Goal: Task Accomplishment & Management: Complete application form

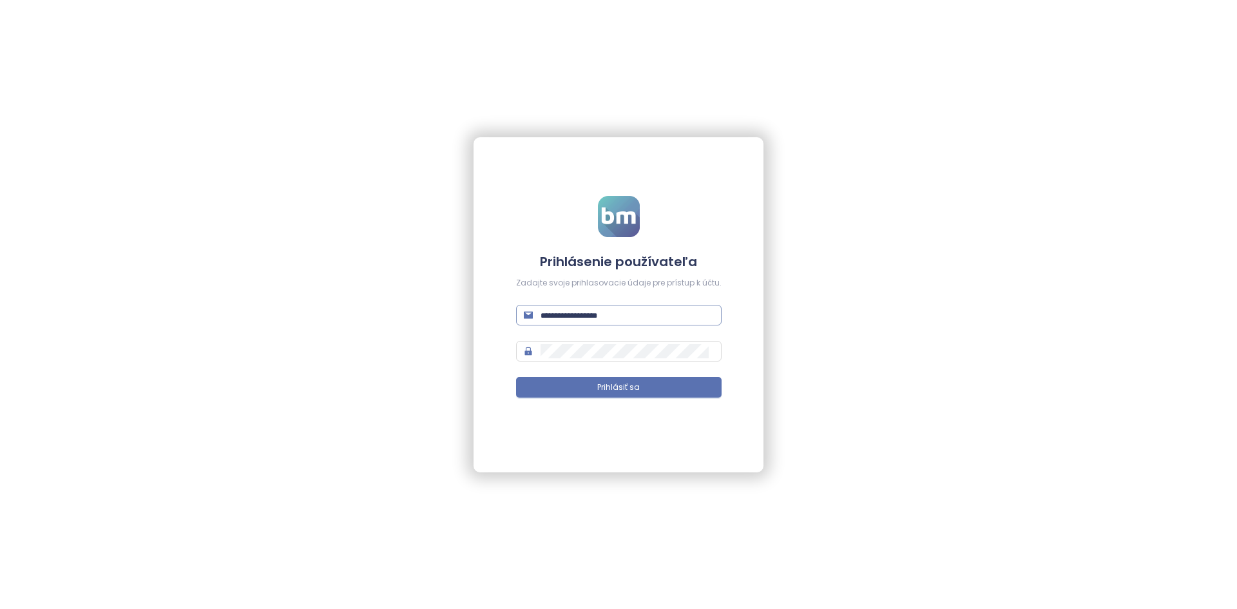
click at [592, 320] on input "text" at bounding box center [627, 315] width 173 height 14
type input "**********"
click at [516, 377] on button "Prihlásiť sa" at bounding box center [619, 387] width 206 height 21
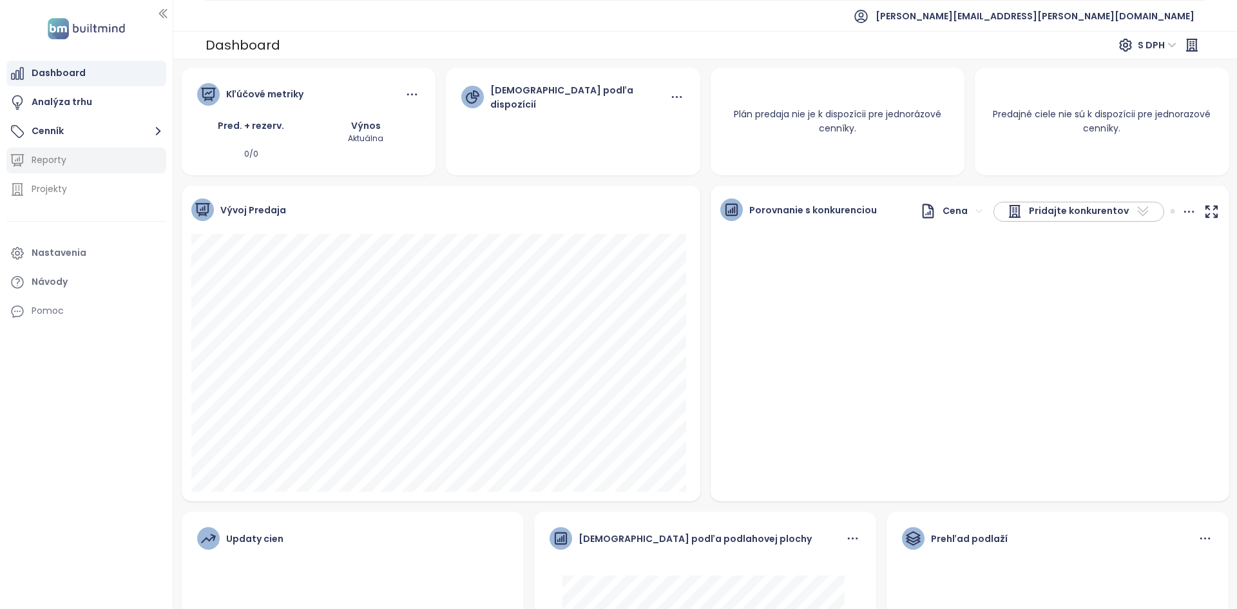
click at [31, 150] on div "Reporty" at bounding box center [86, 161] width 160 height 26
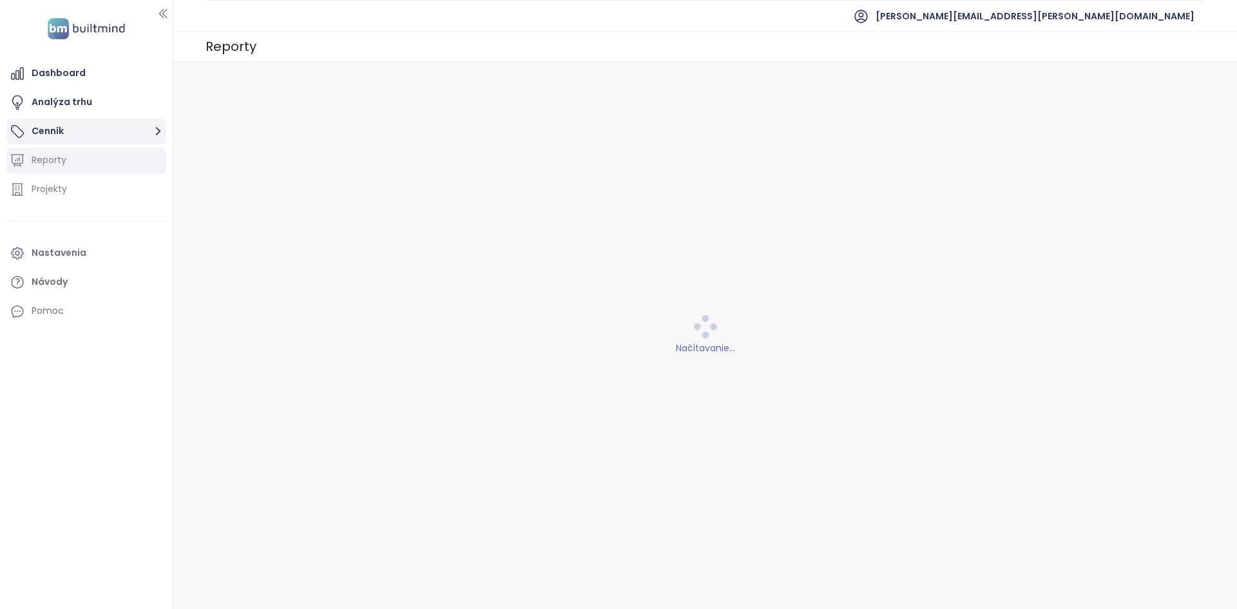
click at [41, 139] on button "Cenník" at bounding box center [86, 132] width 160 height 26
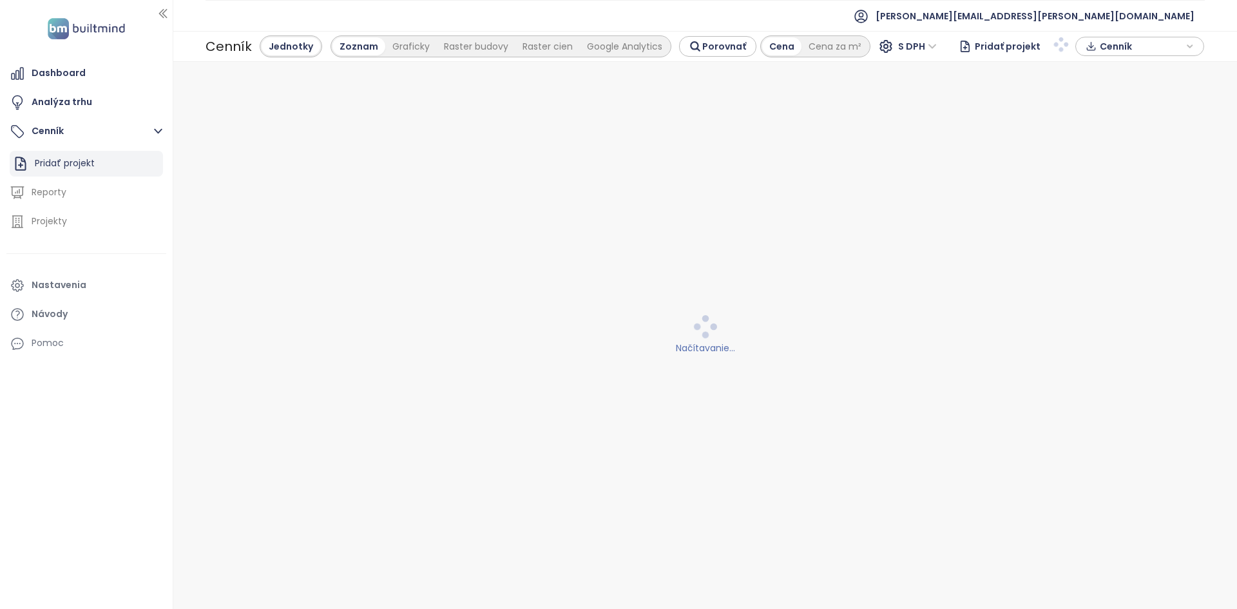
click at [121, 164] on div "Pridať projekt" at bounding box center [86, 164] width 153 height 26
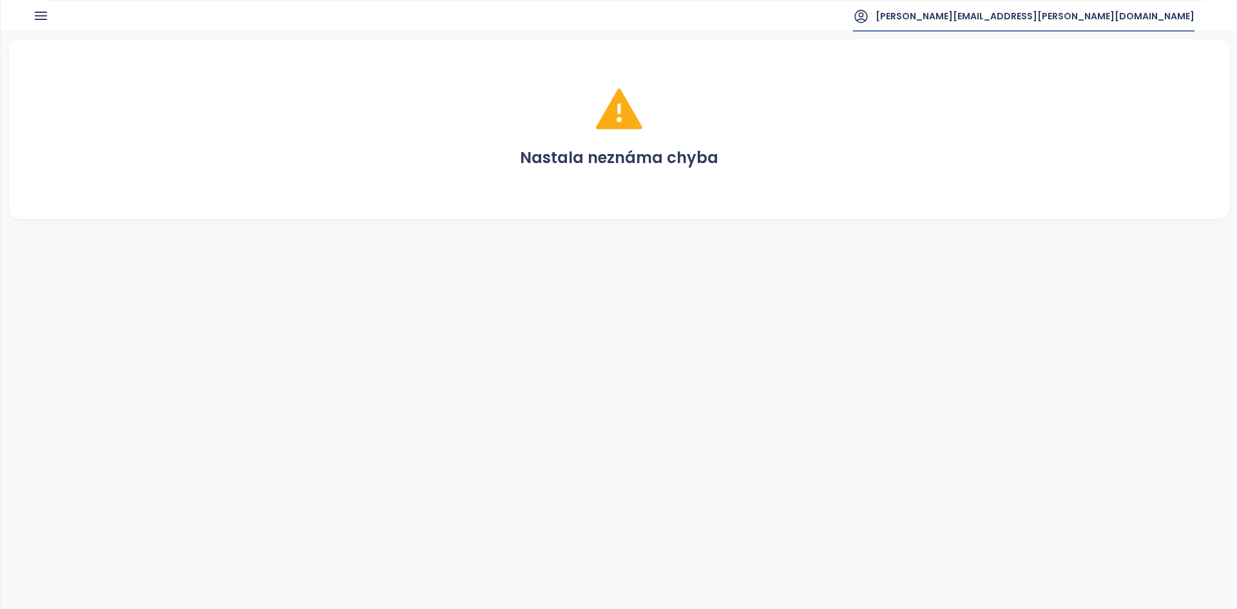
click at [1132, 26] on span "[PERSON_NAME][EMAIL_ADDRESS][PERSON_NAME][DOMAIN_NAME]" at bounding box center [1035, 16] width 319 height 31
click at [1125, 53] on span "Odhlásiť sa" at bounding box center [1126, 52] width 51 height 13
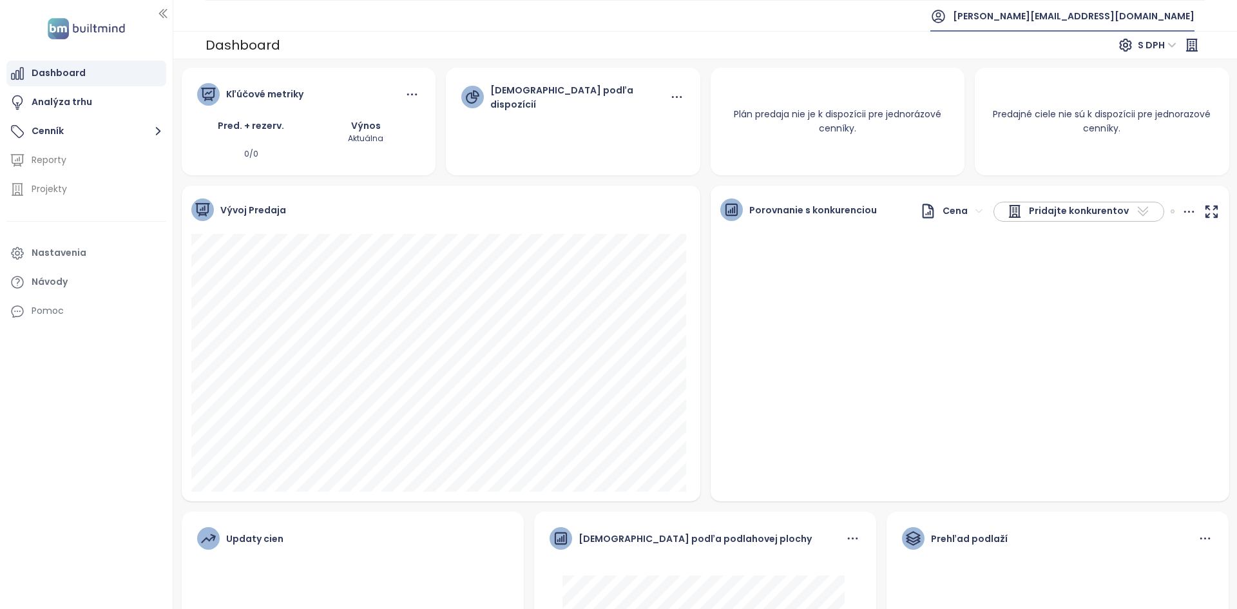
click at [1137, 17] on span "[PERSON_NAME][EMAIL_ADDRESS][DOMAIN_NAME]" at bounding box center [1074, 16] width 242 height 31
click at [1131, 45] on li "Odhlásiť sa" at bounding box center [1140, 52] width 101 height 26
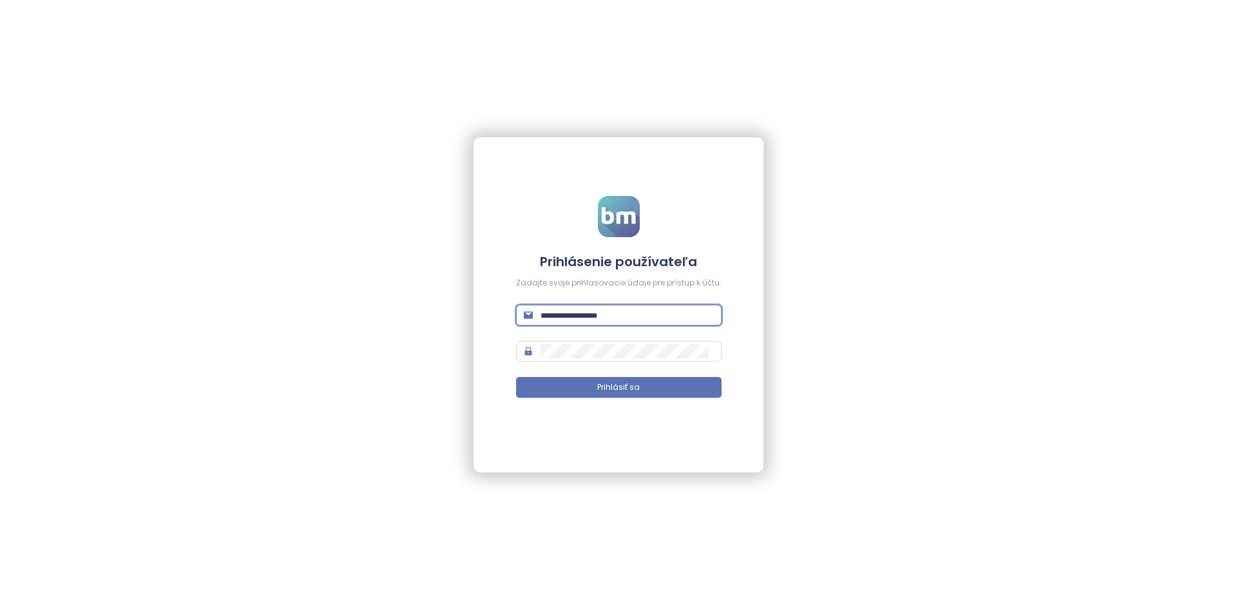
click at [619, 317] on input "text" at bounding box center [627, 315] width 173 height 14
type input "**********"
click at [516, 377] on button "Prihlásiť sa" at bounding box center [619, 387] width 206 height 21
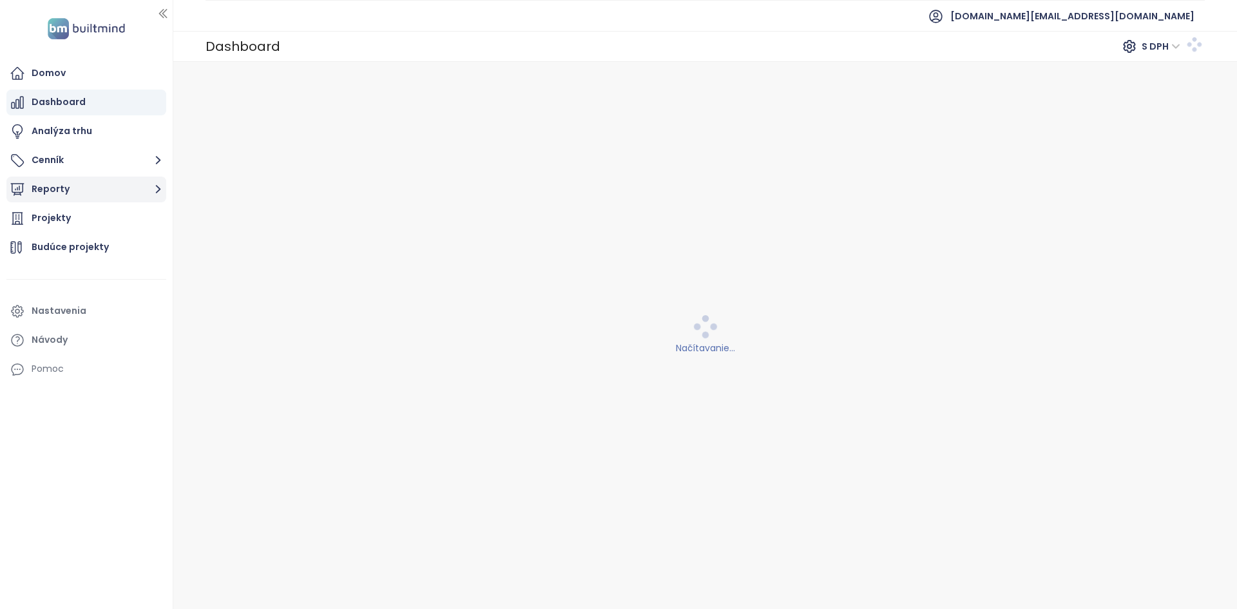
click at [121, 186] on button "Reporty" at bounding box center [86, 190] width 160 height 26
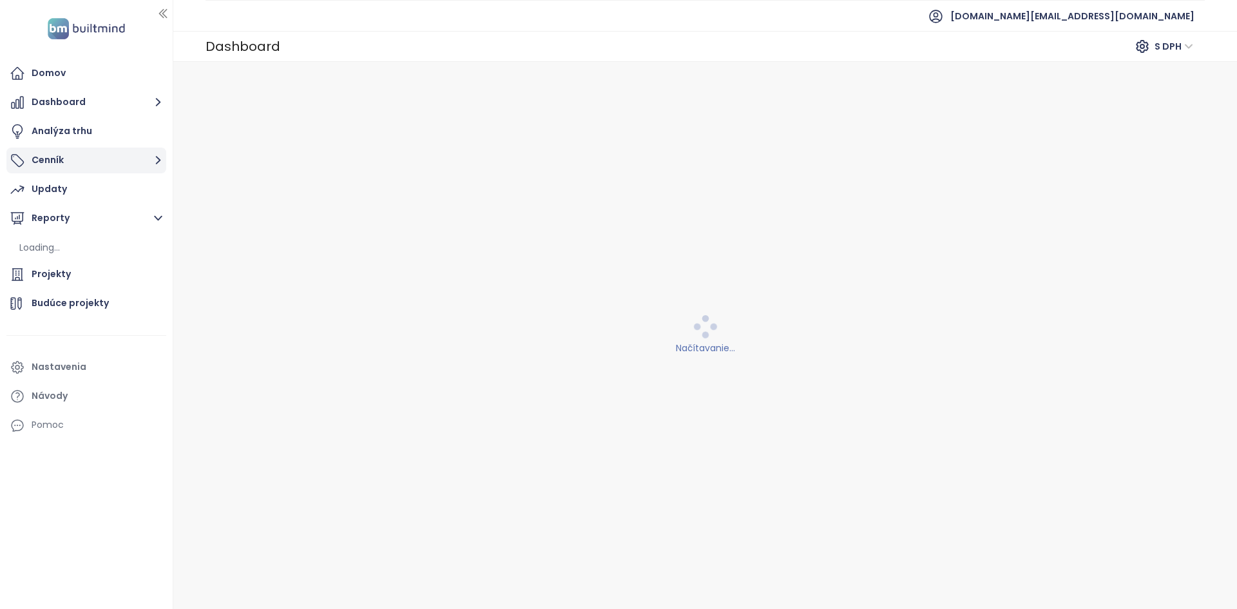
click at [122, 170] on button "Cenník" at bounding box center [86, 161] width 160 height 26
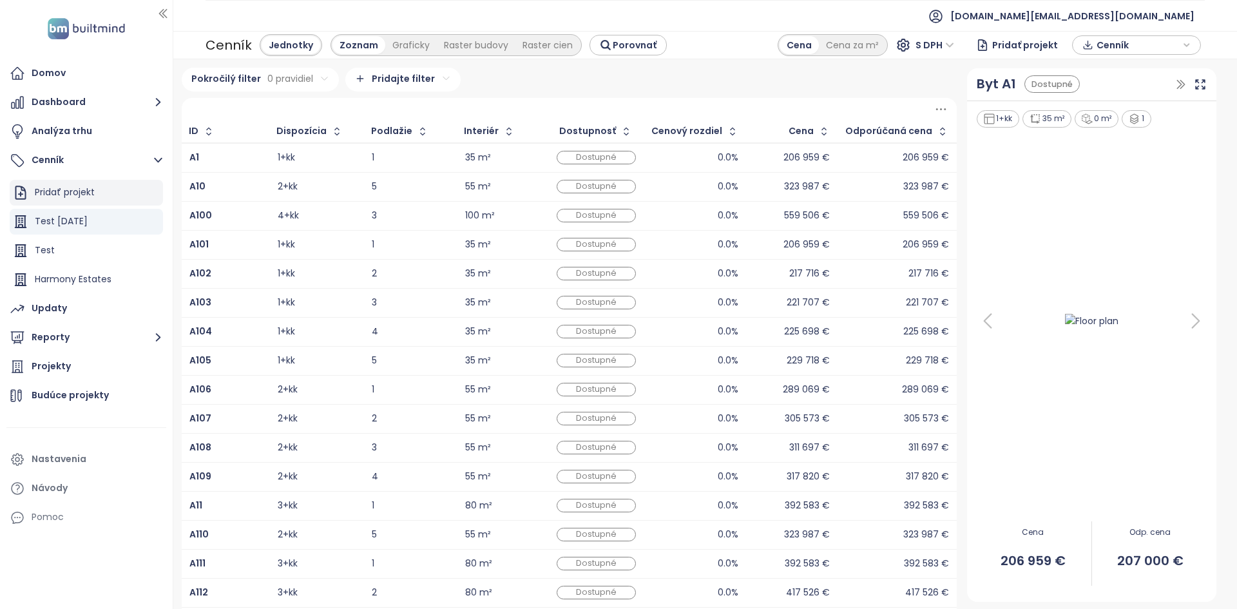
click at [75, 195] on div "Pridať projekt" at bounding box center [65, 192] width 60 height 16
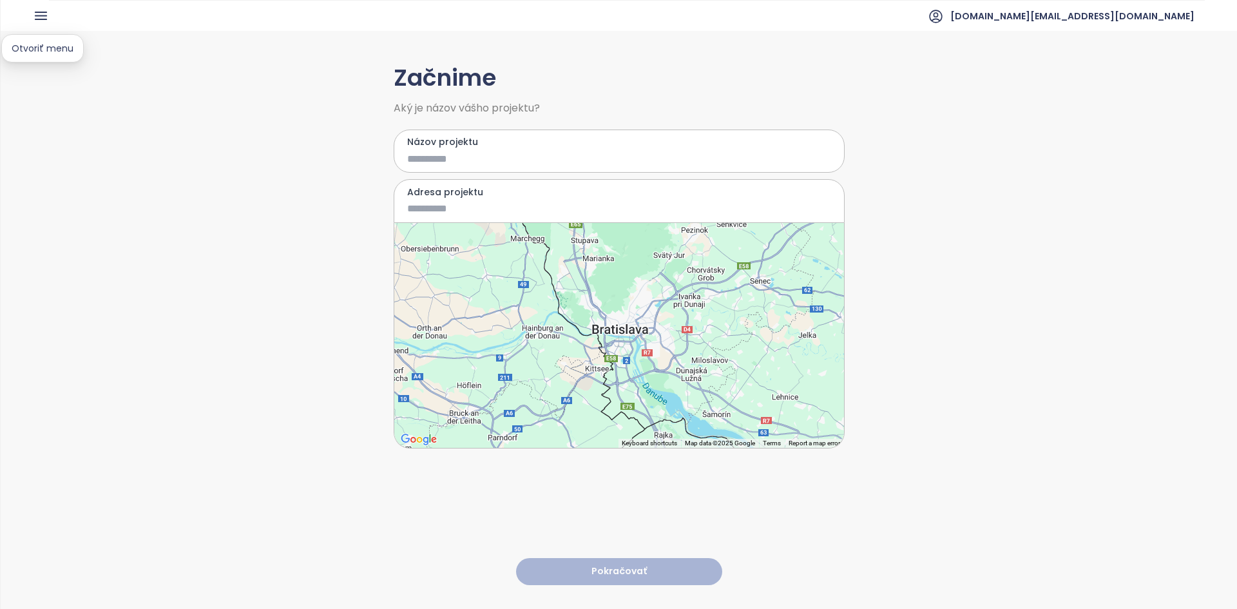
click at [37, 15] on icon "button" at bounding box center [41, 16] width 16 height 16
